Goal: Navigation & Orientation: Understand site structure

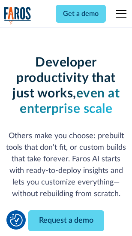
scroll to position [103, 0]
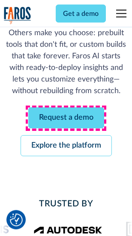
click at [66, 119] on link "Request a demo" at bounding box center [66, 118] width 76 height 21
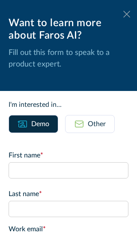
click at [124, 14] on icon at bounding box center [127, 14] width 7 height 6
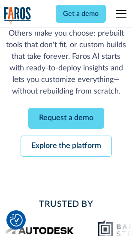
scroll to position [131, 0]
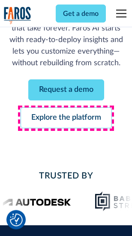
click at [66, 119] on link "Explore the platform" at bounding box center [66, 118] width 91 height 21
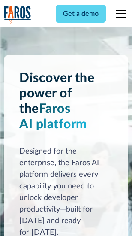
scroll to position [6543, 0]
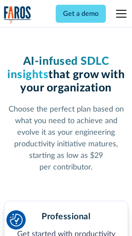
scroll to position [1362, 0]
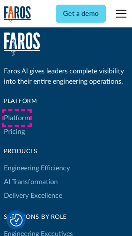
click at [17, 118] on link "Platform" at bounding box center [17, 118] width 26 height 14
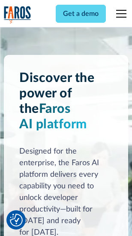
scroll to position [6819, 0]
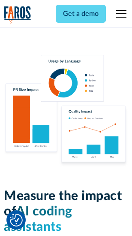
scroll to position [5363, 0]
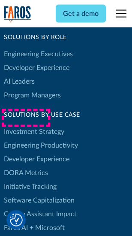
click at [26, 166] on link "[PERSON_NAME] Metrics" at bounding box center [26, 173] width 44 height 14
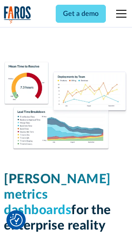
scroll to position [3803, 0]
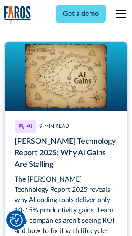
scroll to position [3950, 0]
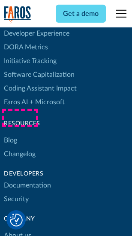
click at [20, 147] on link "Changelog" at bounding box center [20, 154] width 32 height 14
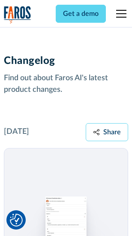
scroll to position [10533, 0]
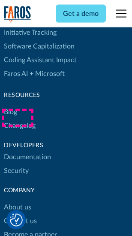
click at [17, 201] on link "About us" at bounding box center [17, 208] width 27 height 14
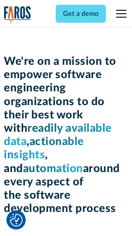
scroll to position [2971, 0]
